Goal: Transaction & Acquisition: Purchase product/service

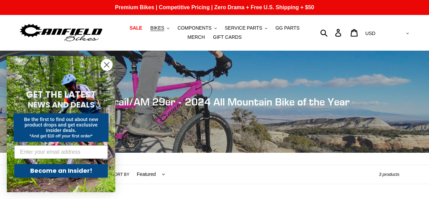
click at [60, 33] on img at bounding box center [61, 32] width 85 height 21
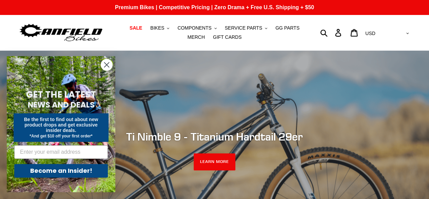
click at [105, 63] on circle "Close dialog" at bounding box center [106, 64] width 11 height 11
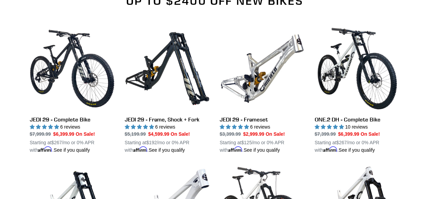
scroll to position [655, 0]
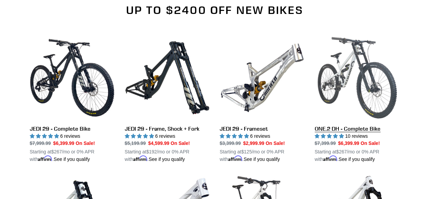
click at [369, 125] on link "ONE.2 DH - Complete Bike" at bounding box center [357, 98] width 85 height 127
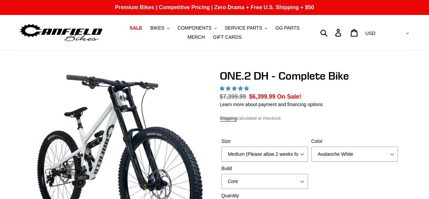
select select "highest-rating"
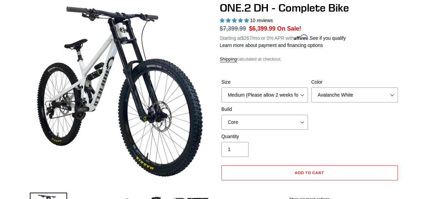
scroll to position [81, 0]
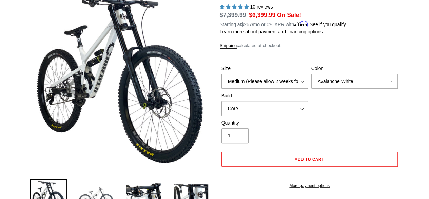
click at [103, 186] on img at bounding box center [95, 197] width 37 height 37
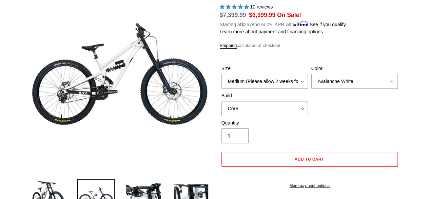
click at [103, 186] on img at bounding box center [95, 197] width 37 height 37
click at [50, 187] on img at bounding box center [48, 197] width 37 height 37
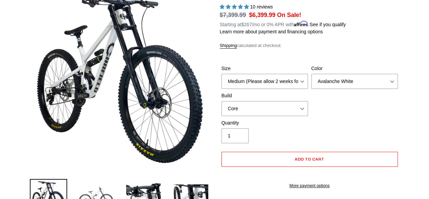
click at [97, 190] on img at bounding box center [95, 197] width 37 height 37
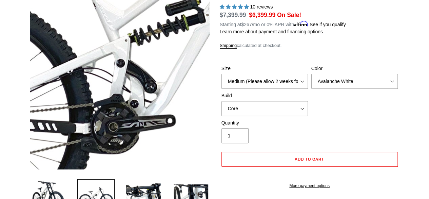
click at [97, 82] on img at bounding box center [184, 67] width 695 height 695
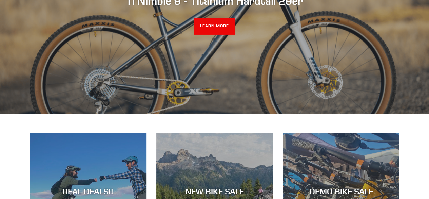
scroll to position [131, 0]
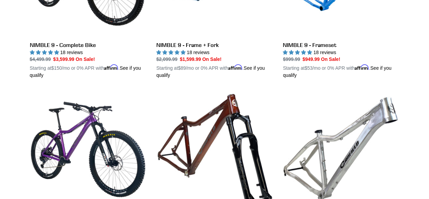
scroll to position [1356, 0]
